Goal: Transaction & Acquisition: Purchase product/service

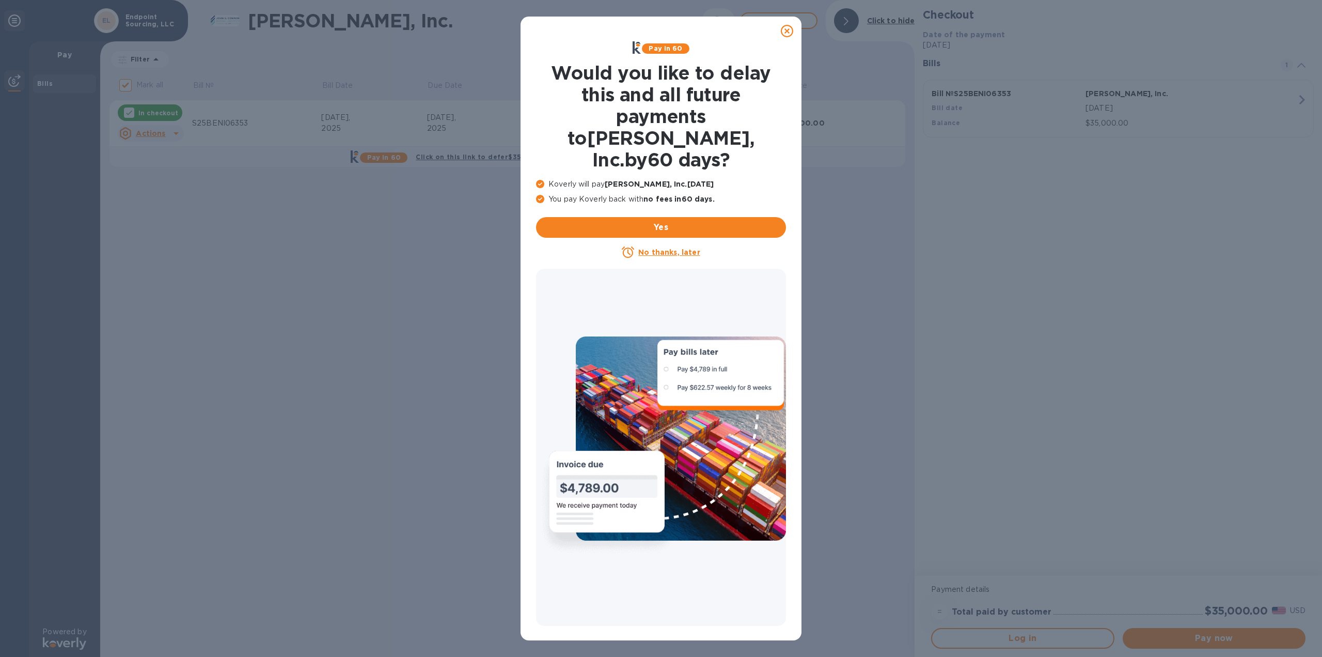
click at [691, 248] on u "No thanks, later" at bounding box center [668, 252] width 61 height 8
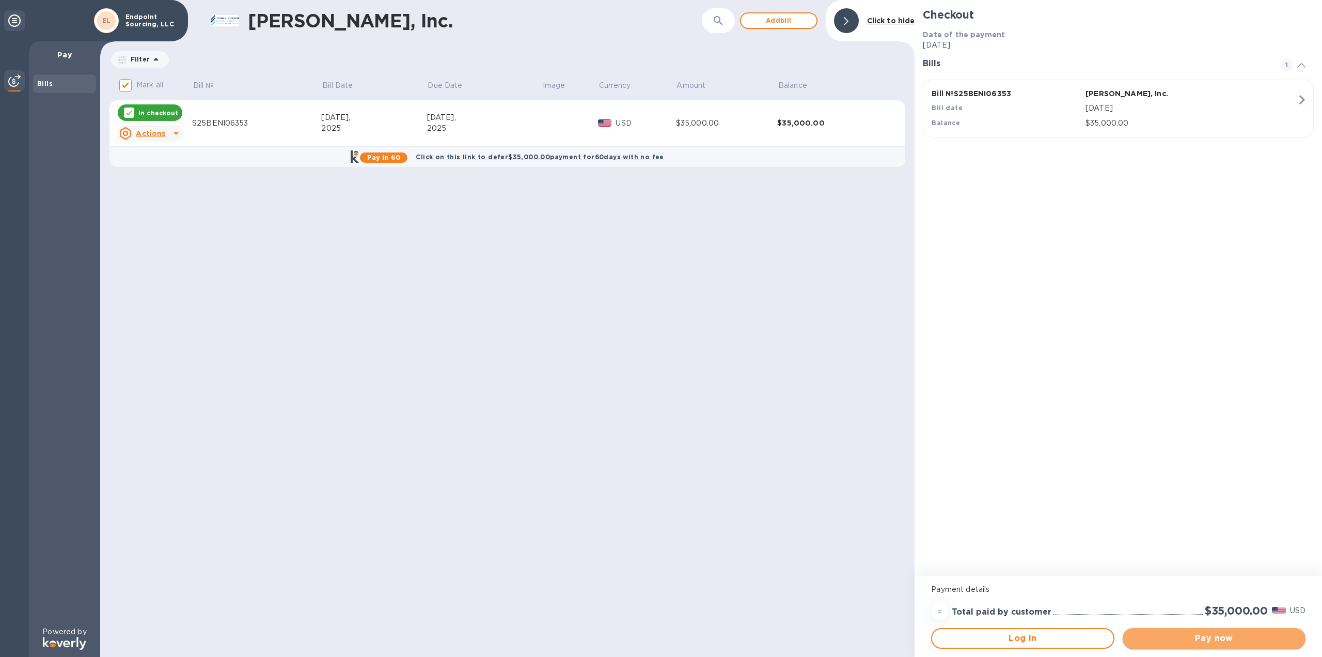
click at [1224, 634] on span "Pay now" at bounding box center [1214, 638] width 166 height 12
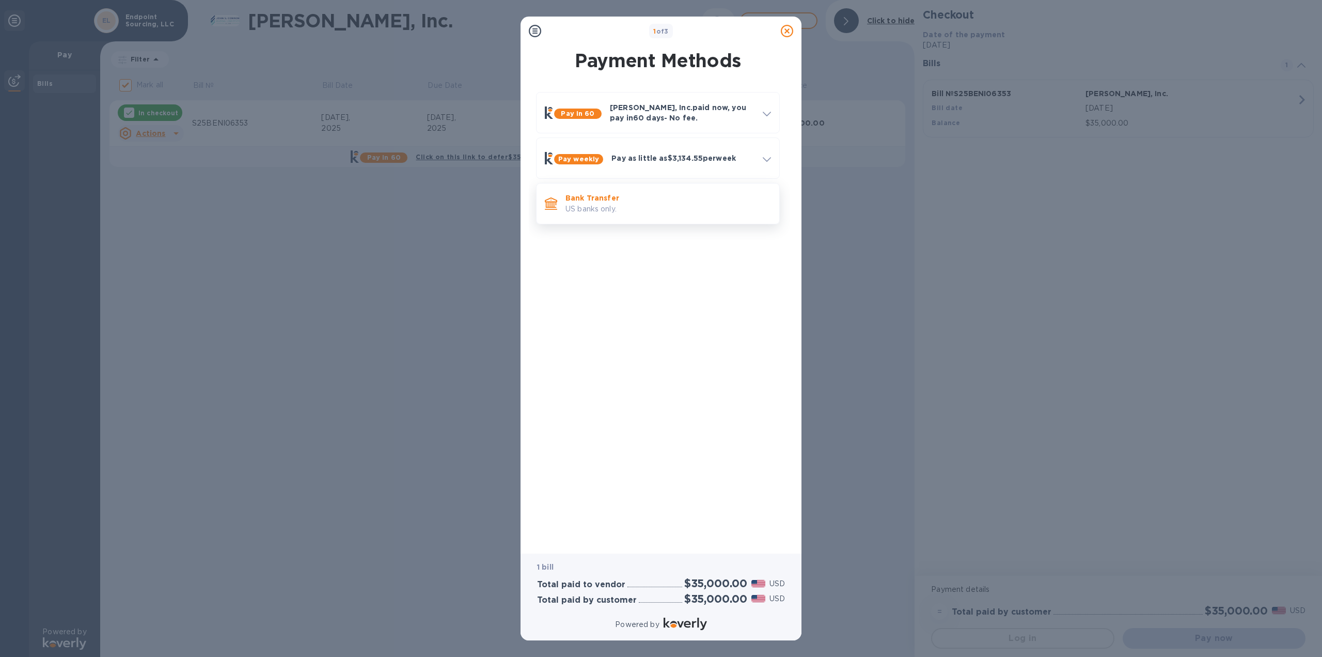
click at [596, 202] on p "Bank Transfer" at bounding box center [669, 198] width 206 height 10
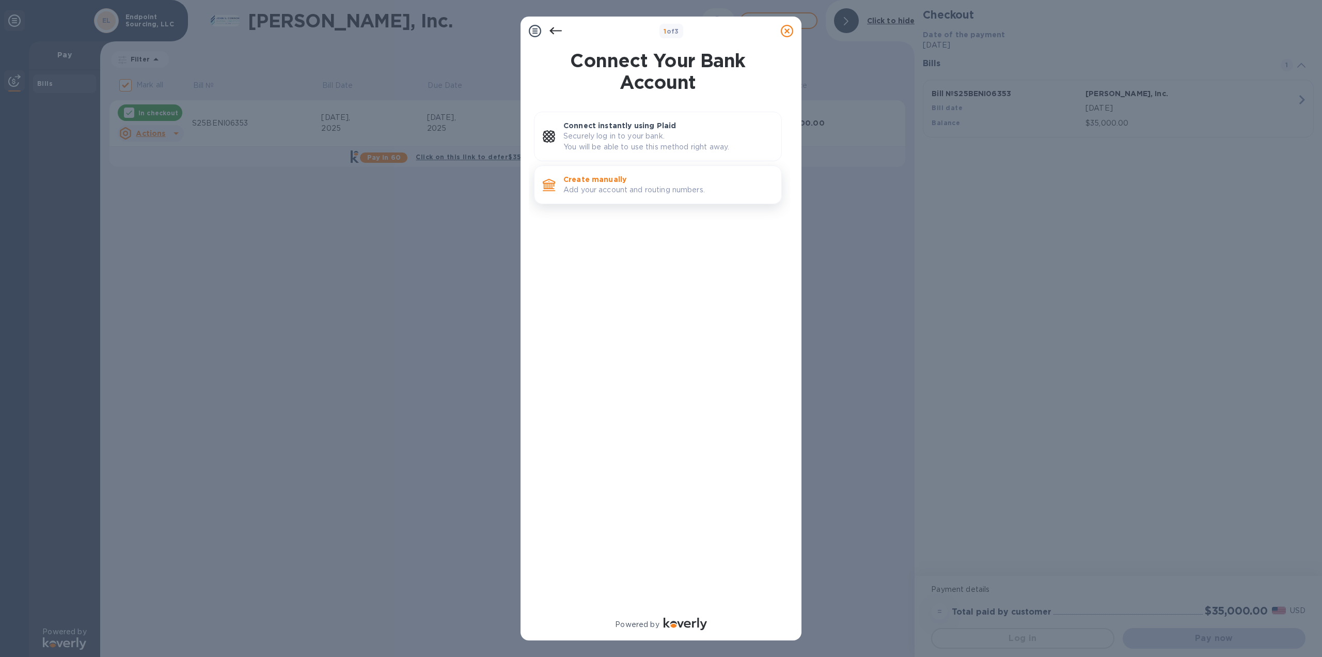
click at [620, 190] on p "Add your account and routing numbers." at bounding box center [669, 189] width 210 height 11
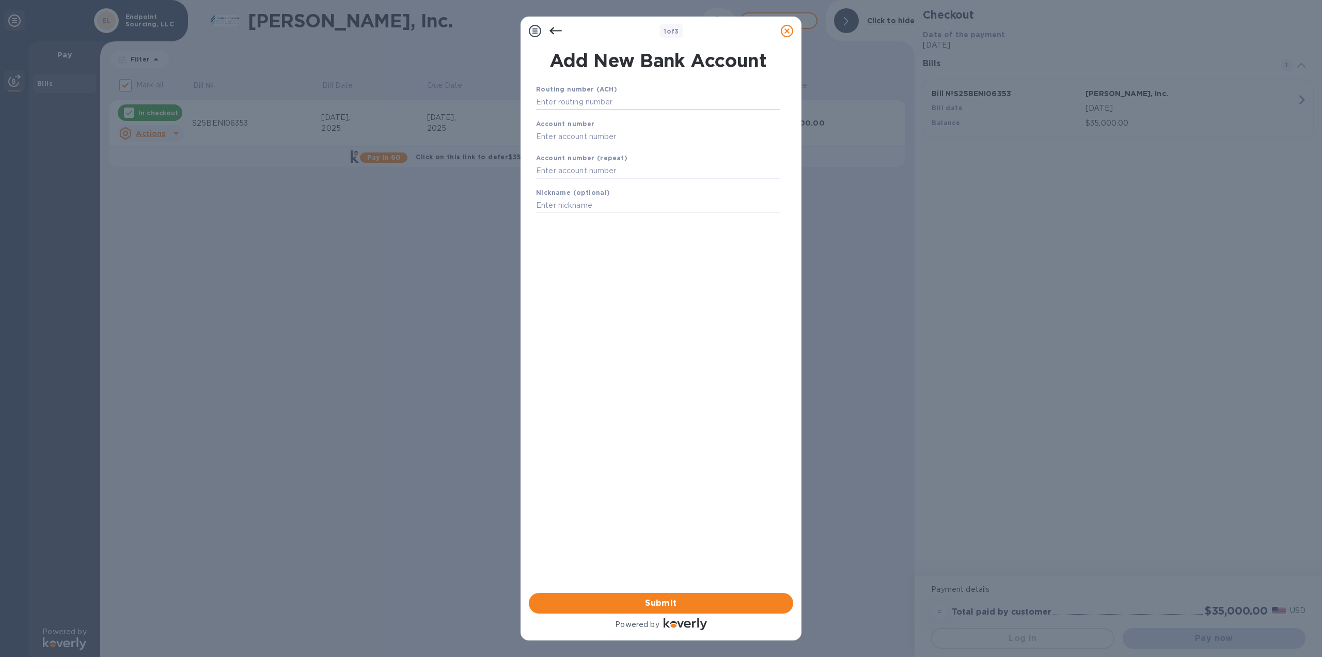
click at [569, 100] on input "text" at bounding box center [658, 102] width 244 height 15
type input "052000113"
click at [578, 148] on input "text" at bounding box center [658, 149] width 244 height 15
type input "9861224526"
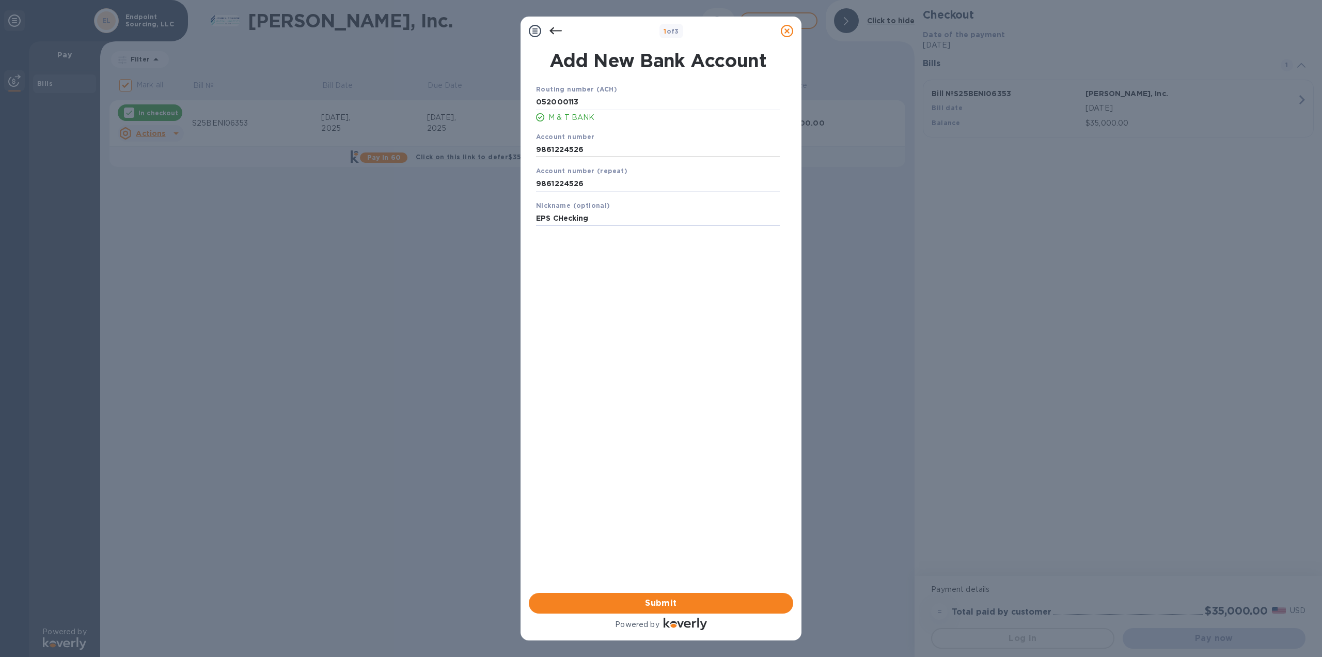
type input "EPS CHecking"
click at [719, 605] on span "Submit" at bounding box center [661, 603] width 248 height 12
